Goal: Communication & Community: Share content

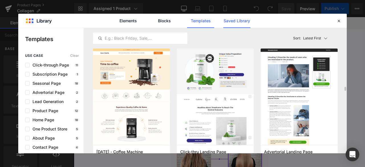
click at [243, 24] on link "Saved Library" at bounding box center [236, 21] width 27 height 14
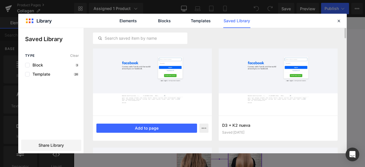
click at [187, 102] on div at bounding box center [152, 81] width 119 height 67
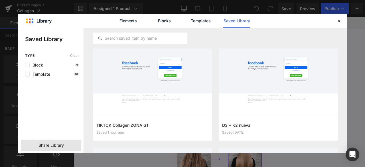
click at [49, 144] on span "Share Library" at bounding box center [50, 145] width 25 height 6
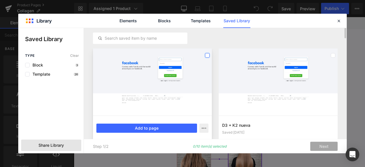
click at [208, 57] on label at bounding box center [207, 55] width 5 height 5
click at [64, 145] on span "Share Library" at bounding box center [50, 145] width 25 height 6
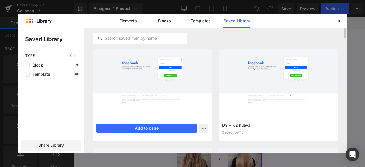
click at [192, 58] on div at bounding box center [152, 81] width 119 height 67
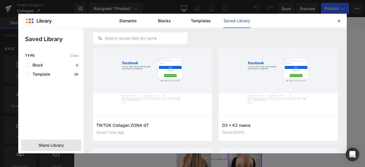
click at [55, 141] on div "Share Library" at bounding box center [51, 144] width 60 height 11
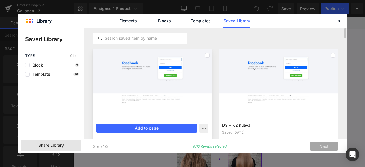
click at [206, 58] on div at bounding box center [207, 55] width 5 height 9
click at [206, 55] on icon at bounding box center [207, 55] width 3 height 0
click at [206, 55] on label at bounding box center [207, 55] width 5 height 5
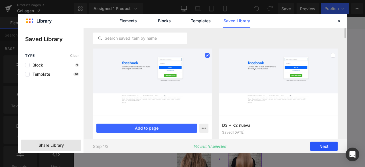
click at [318, 144] on button "Next" at bounding box center [323, 146] width 27 height 9
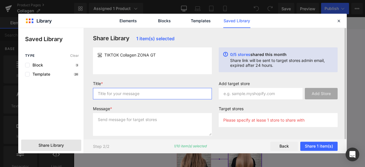
click at [120, 95] on input "text" at bounding box center [152, 93] width 119 height 11
type input "COLLAGEN TIKTOK"
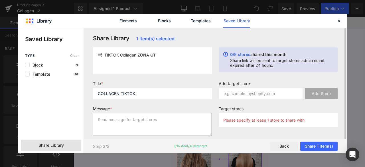
click at [125, 118] on textarea at bounding box center [152, 124] width 119 height 23
type textarea "COLLAGEN"
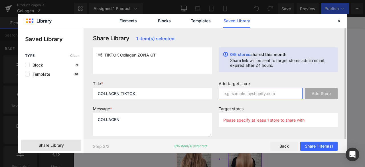
paste input "[DOMAIN_NAME]"
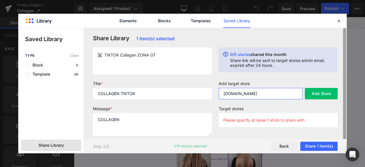
click at [344, 78] on div at bounding box center [344, 86] width 3 height 117
type input "[DOMAIN_NAME]"
click at [341, 80] on div "Share Library 1 item(s) selected TIKTOK Collagen ZONA GT 0/5 stores shared this…" at bounding box center [215, 90] width 263 height 125
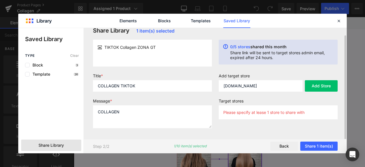
click at [267, 113] on p "Please specify at lease 1 store to share with" at bounding box center [263, 112] width 81 height 5
click at [282, 113] on p "Please specify at lease 1 store to share with" at bounding box center [263, 112] width 81 height 5
click at [323, 86] on button "Add Store" at bounding box center [321, 85] width 33 height 11
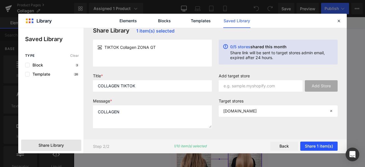
click at [321, 145] on button "Share 1 item(s)" at bounding box center [318, 146] width 37 height 9
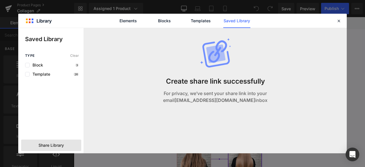
scroll to position [0, 0]
drag, startPoint x: 221, startPoint y: 81, endPoint x: 265, endPoint y: 80, distance: 43.9
click at [265, 80] on div "Create share link successfully For privacy, we’ve sent your share link into you…" at bounding box center [215, 76] width 121 height 97
click at [235, 54] on div "Create share link successfully For privacy, we’ve sent your share link into you…" at bounding box center [215, 76] width 121 height 97
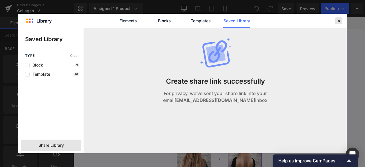
click at [338, 20] on icon at bounding box center [338, 20] width 5 height 5
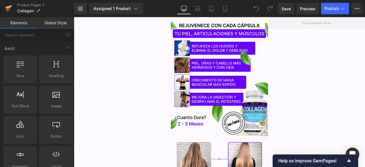
click at [11, 8] on icon at bounding box center [8, 8] width 7 height 14
